Goal: Check status: Check status

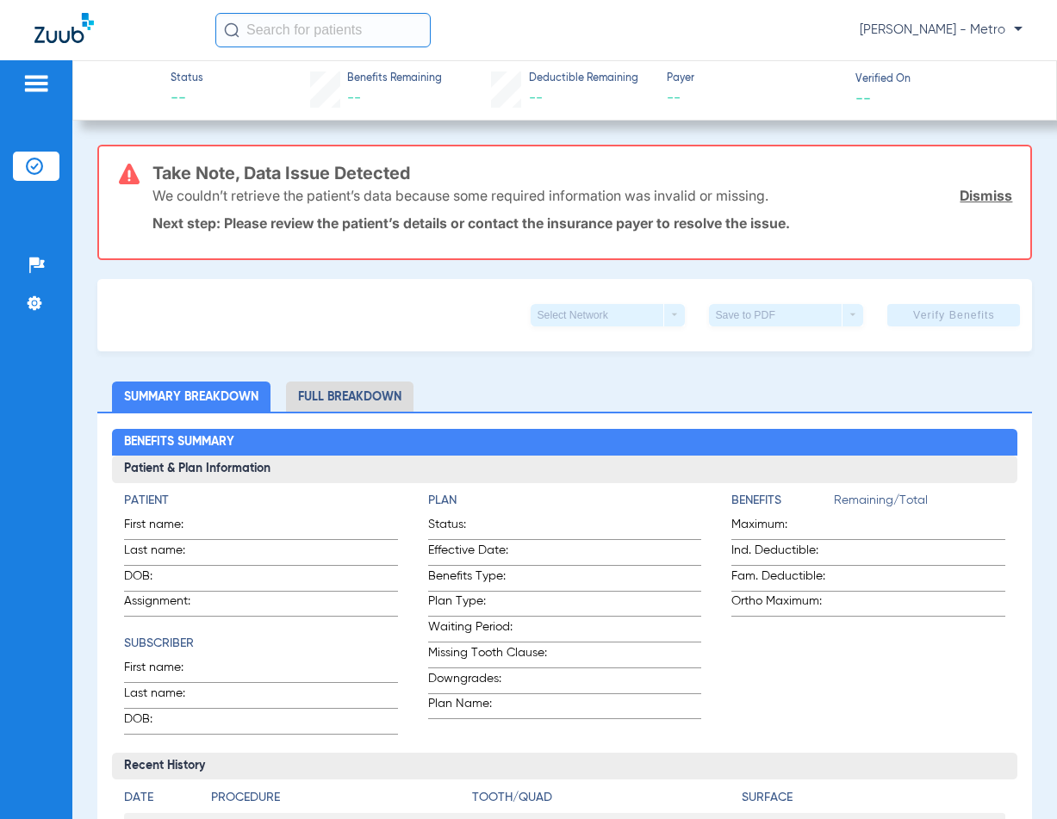
click at [321, 22] on input "text" at bounding box center [322, 30] width 215 height 34
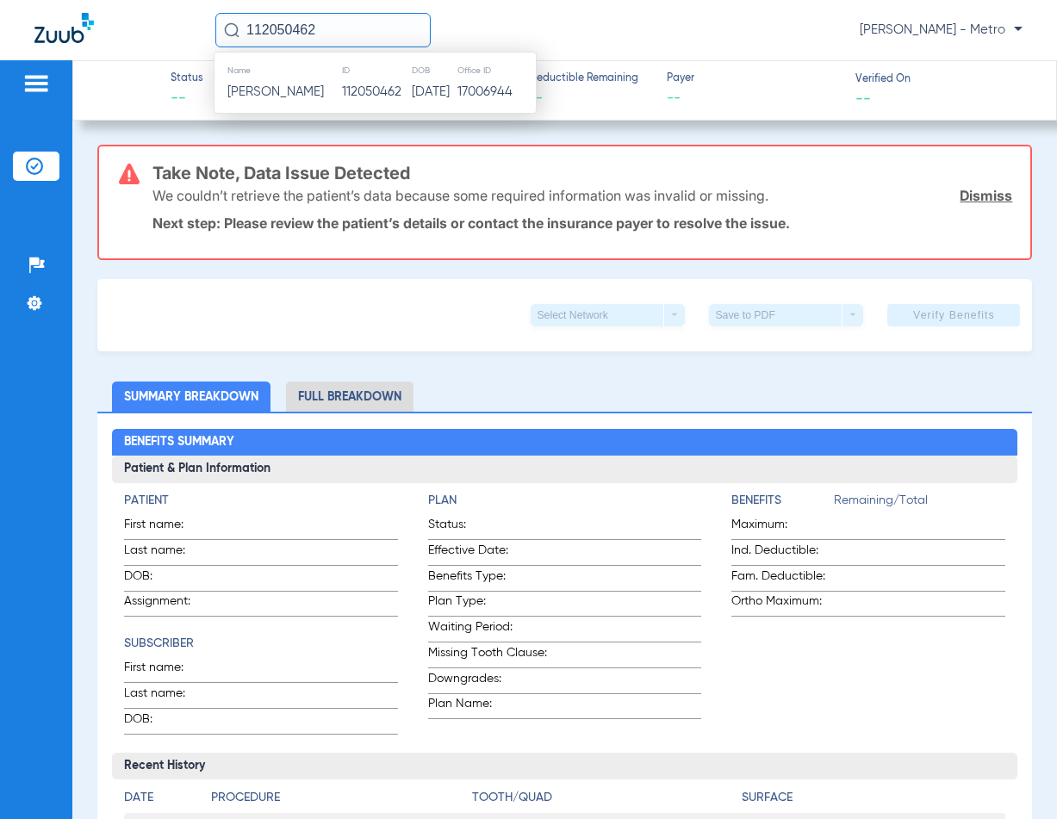
type input "112050462"
click at [362, 104] on div "Name ID DOB Office ID [PERSON_NAME] 112050462 [DATE] 17006944" at bounding box center [375, 83] width 323 height 62
click at [374, 94] on td "112050462" at bounding box center [376, 92] width 70 height 24
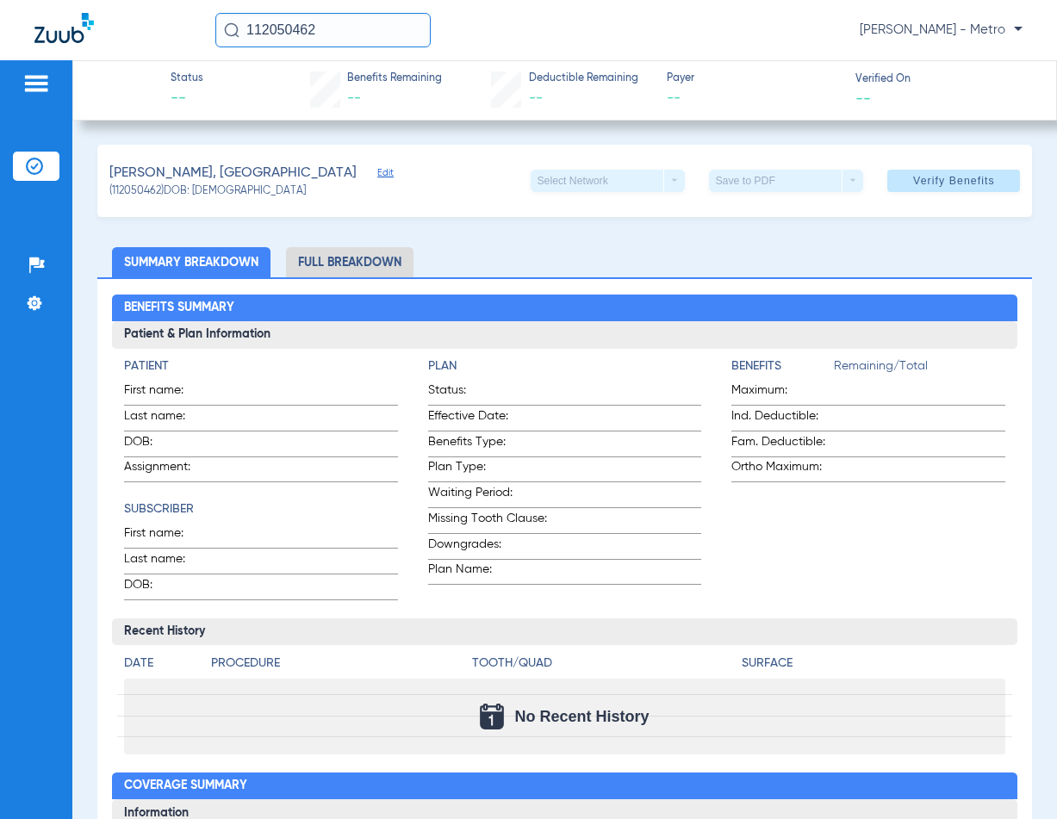
click at [369, 267] on li "Full Breakdown" at bounding box center [349, 262] width 127 height 30
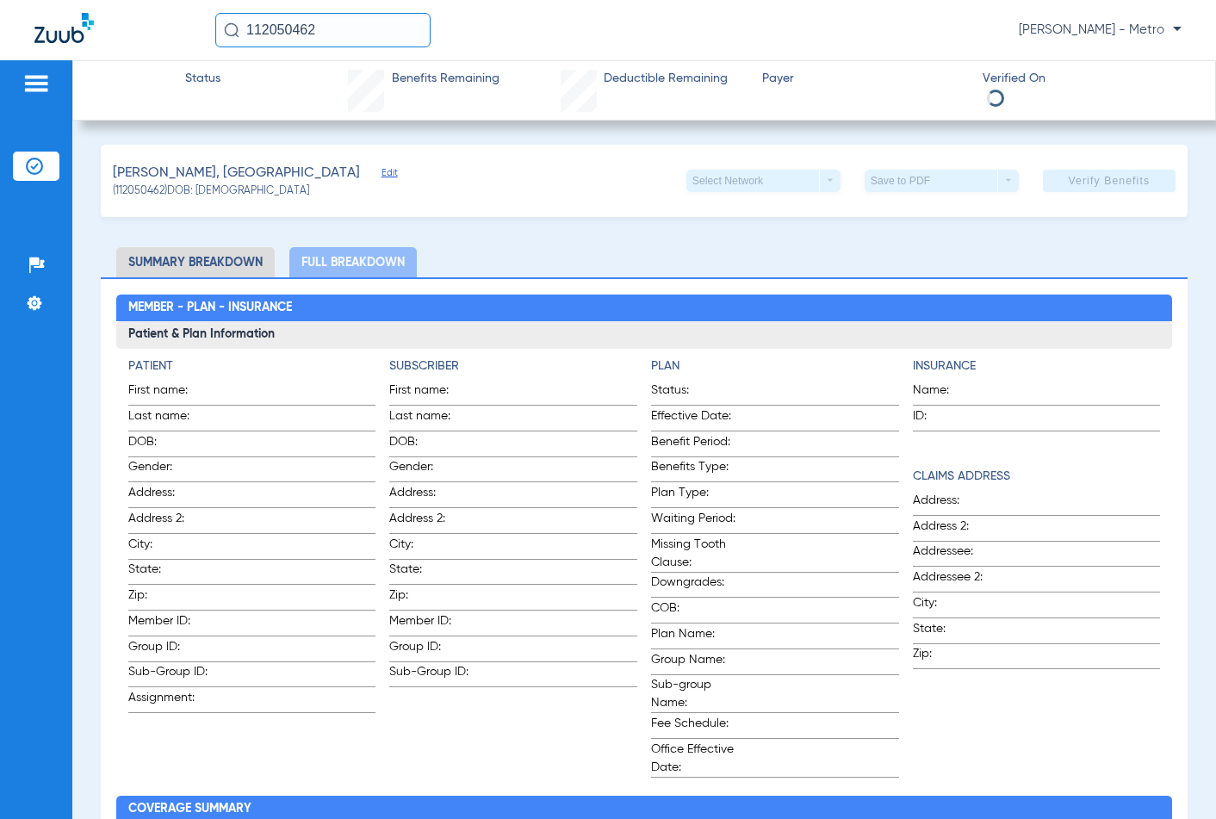
click at [211, 262] on li "Summary Breakdown" at bounding box center [195, 262] width 158 height 30
click at [375, 264] on li "Full Breakdown" at bounding box center [352, 262] width 127 height 30
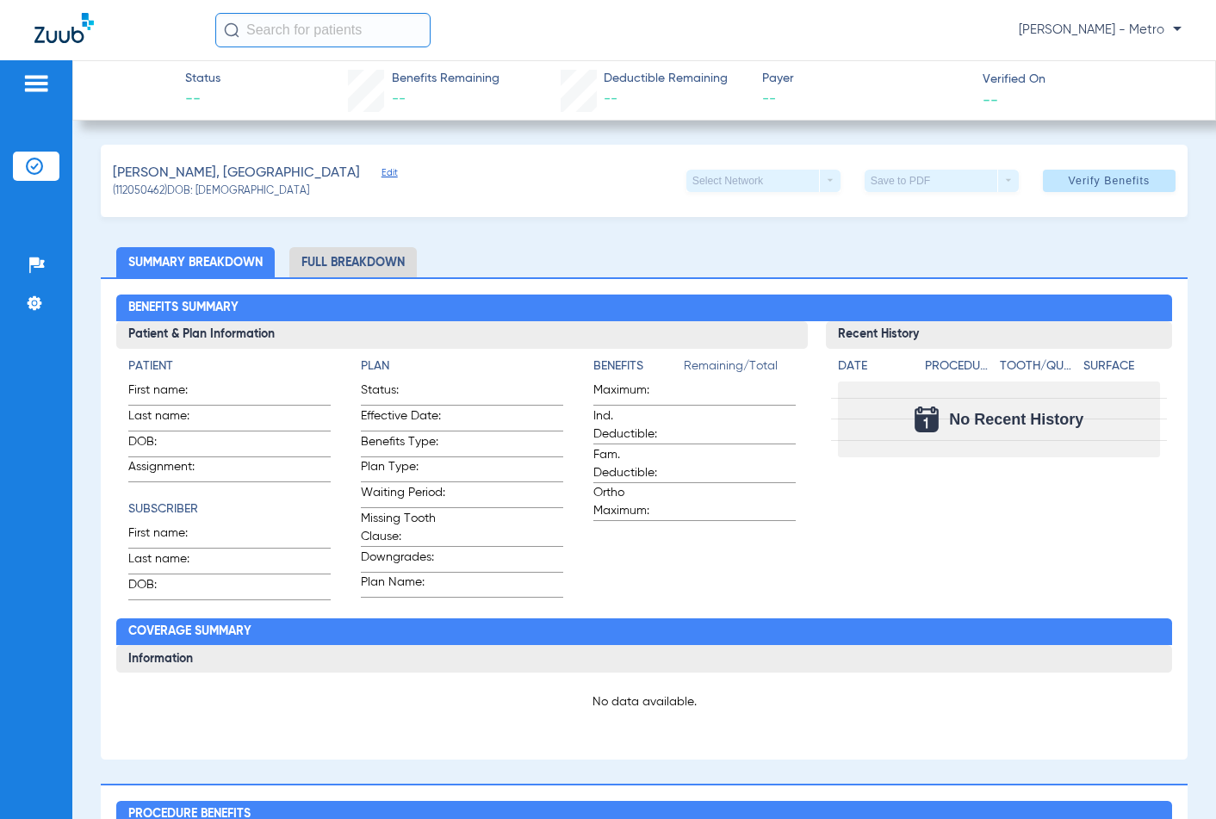
click at [363, 253] on li "Full Breakdown" at bounding box center [352, 262] width 127 height 30
